Goal: Navigation & Orientation: Find specific page/section

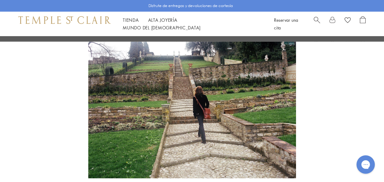
scroll to position [603, 0]
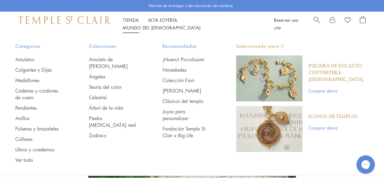
click at [133, 23] on font "Tienda" at bounding box center [131, 20] width 16 height 6
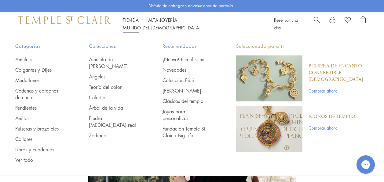
click at [129, 23] on font "Tienda" at bounding box center [131, 20] width 16 height 6
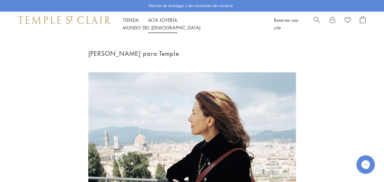
click at [168, 23] on font "Alta Joyería" at bounding box center [162, 20] width 29 height 6
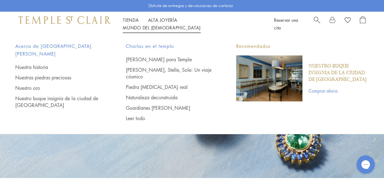
scroll to position [4, 0]
